Goal: Task Accomplishment & Management: Manage account settings

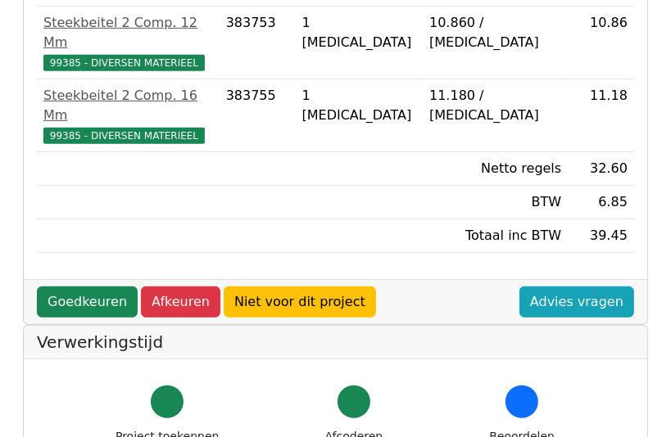
scroll to position [458, 0]
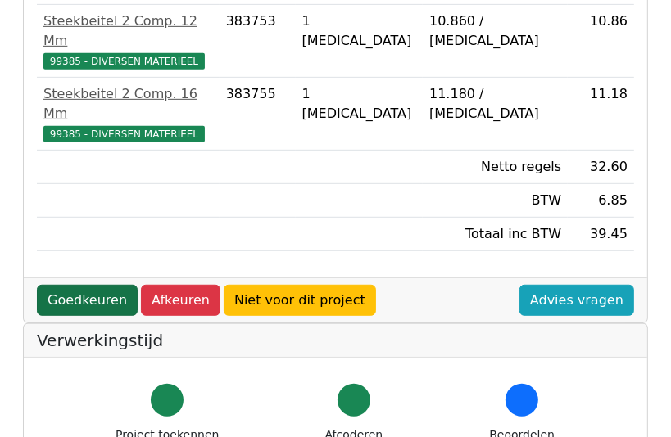
click at [79, 285] on link "Goedkeuren" at bounding box center [87, 300] width 101 height 31
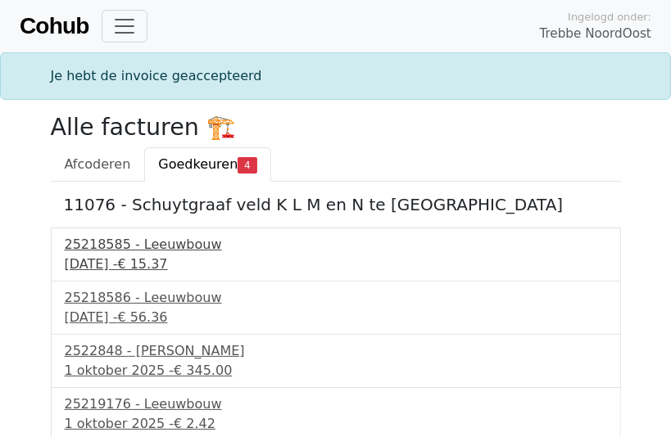
click at [167, 269] on span "€ 15.37" at bounding box center [142, 264] width 50 height 16
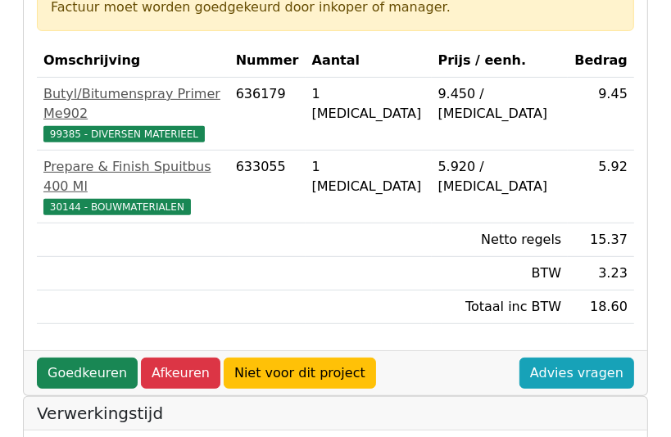
scroll to position [327, 0]
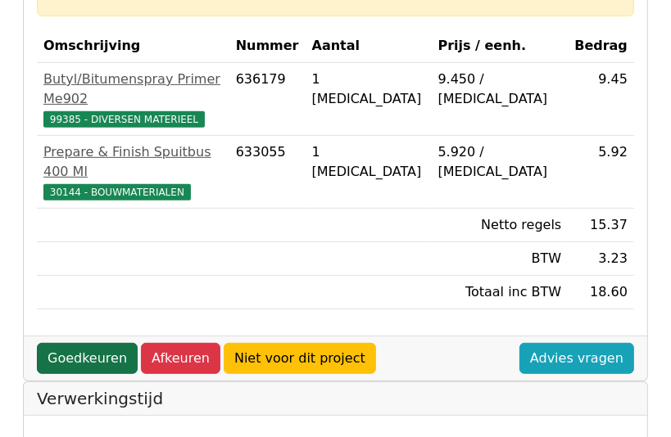
click at [79, 343] on link "Goedkeuren" at bounding box center [87, 358] width 101 height 31
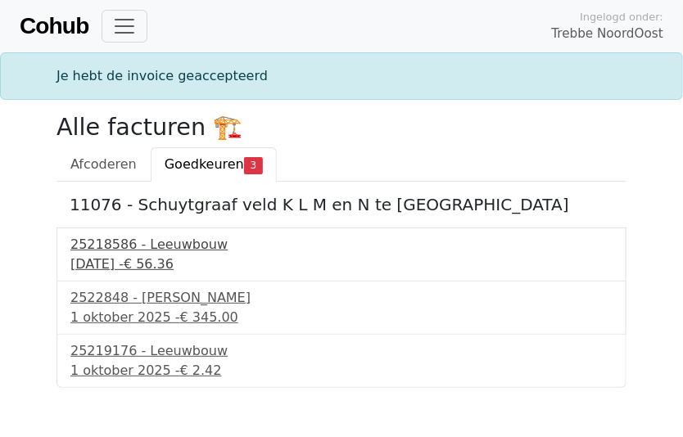
click at [130, 264] on div "[DATE] - € 56.36" at bounding box center [341, 265] width 542 height 20
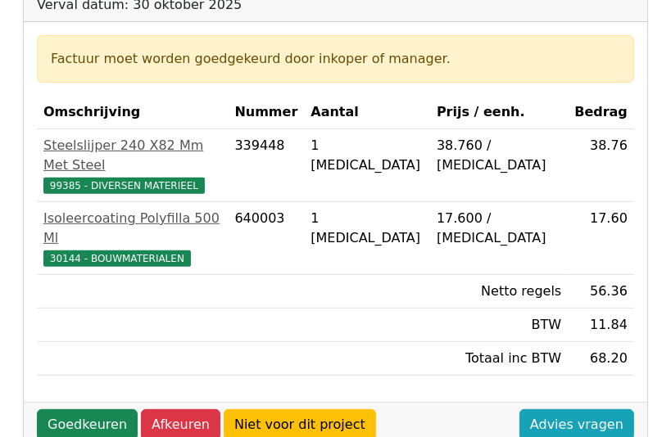
scroll to position [295, 0]
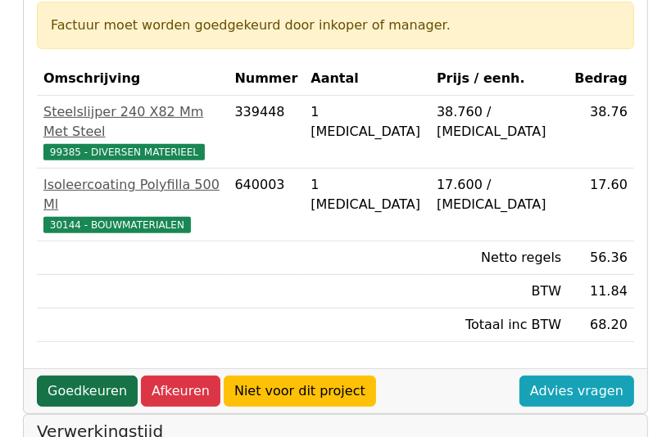
click at [98, 376] on link "Goedkeuren" at bounding box center [87, 391] width 101 height 31
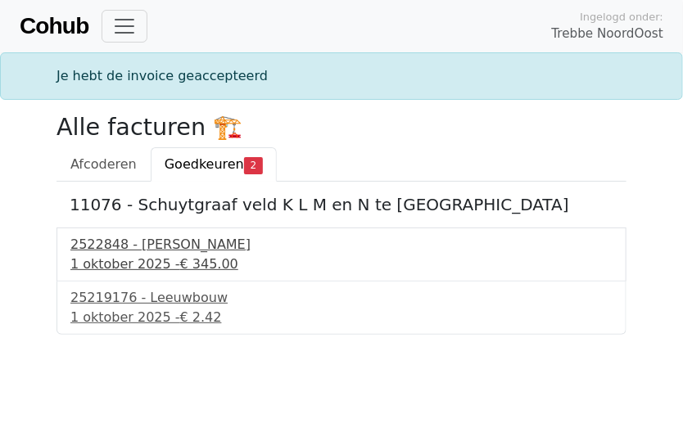
click at [154, 260] on div "[DATE] - € 345.00" at bounding box center [341, 265] width 542 height 20
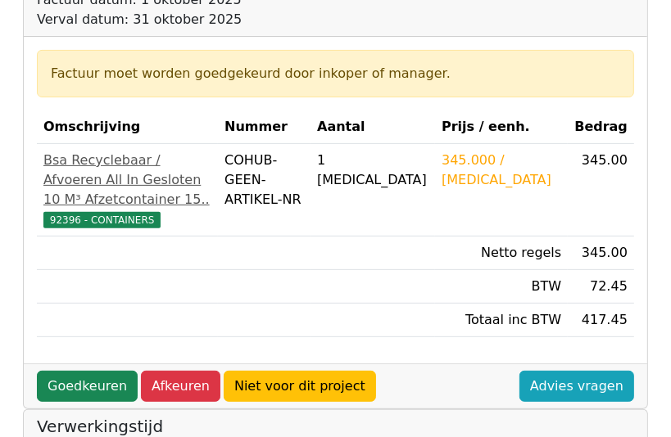
scroll to position [262, 0]
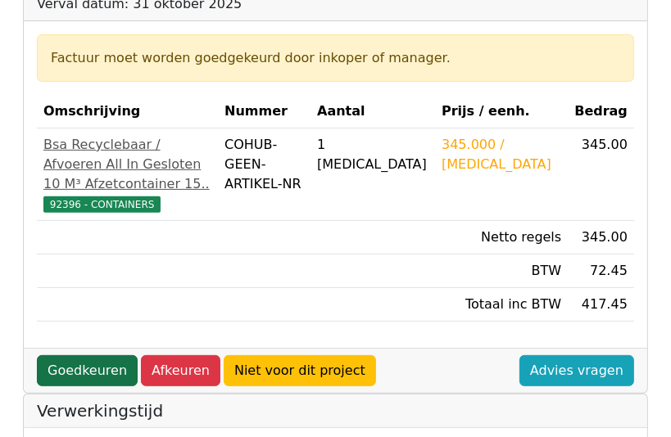
click at [96, 386] on link "Goedkeuren" at bounding box center [87, 370] width 101 height 31
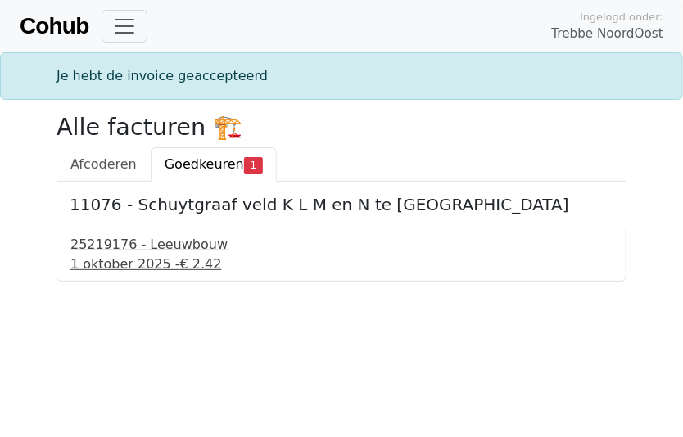
click at [163, 256] on div "[DATE] - € 2.42" at bounding box center [341, 265] width 542 height 20
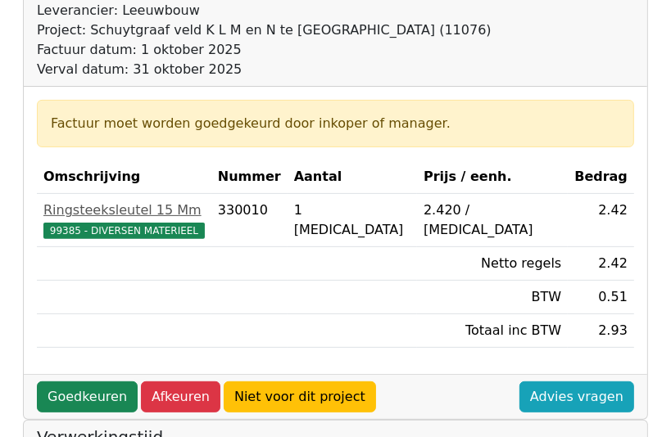
scroll to position [229, 0]
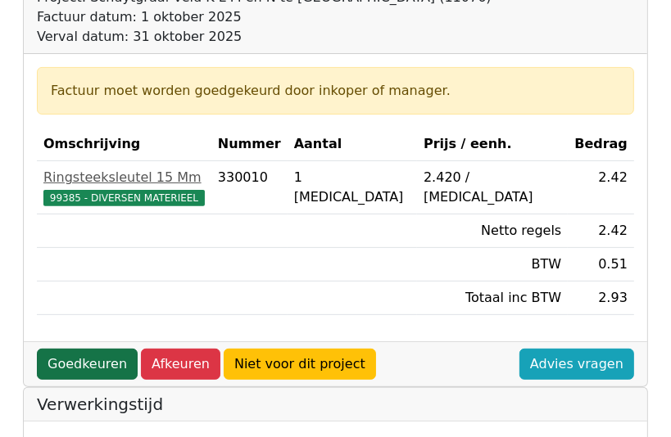
click at [80, 363] on link "Goedkeuren" at bounding box center [87, 364] width 101 height 31
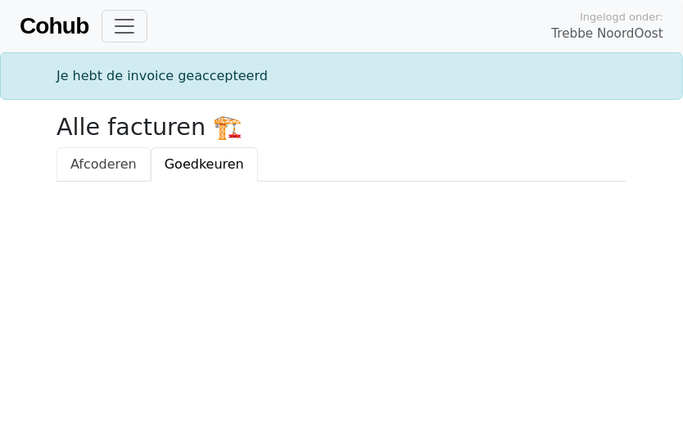
click at [98, 156] on span "Afcoderen" at bounding box center [103, 164] width 66 height 16
